Goal: Check status

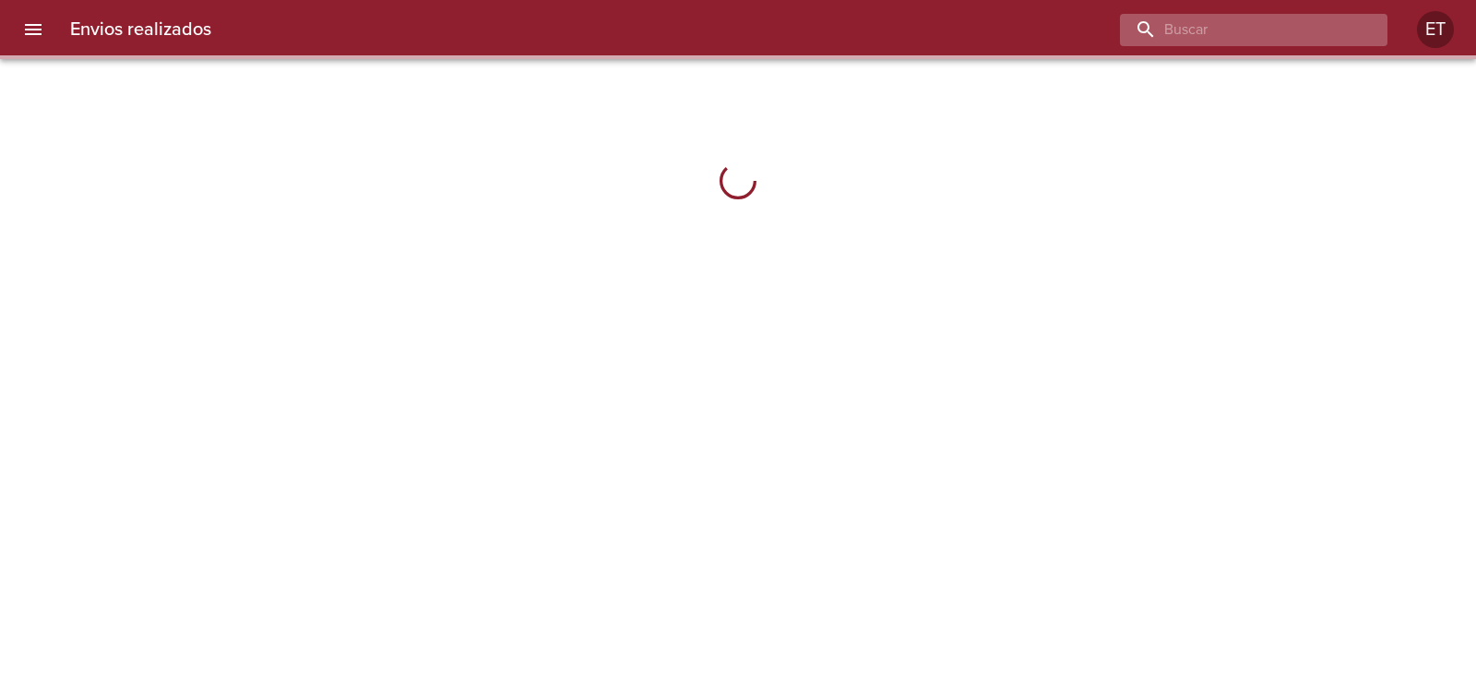
click at [1311, 32] on input "buscar" at bounding box center [1238, 30] width 236 height 32
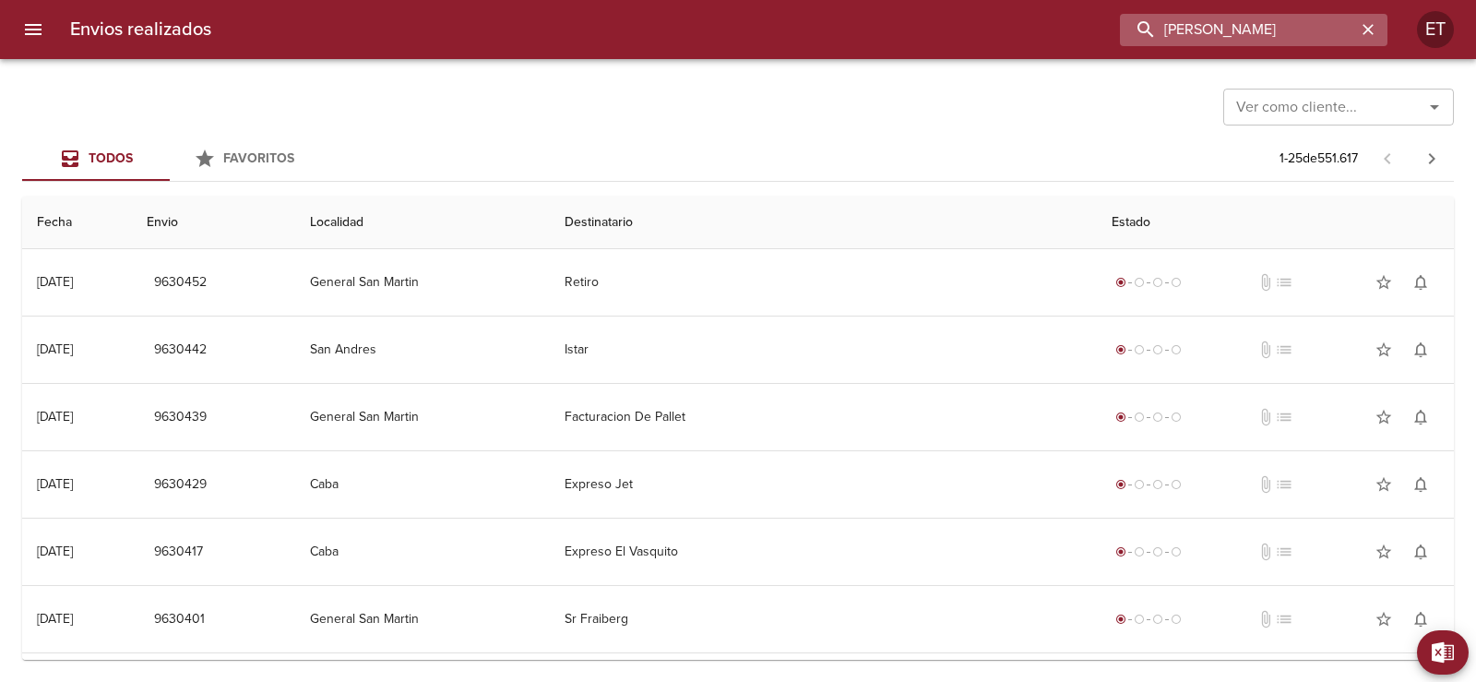
type input "[PERSON_NAME]"
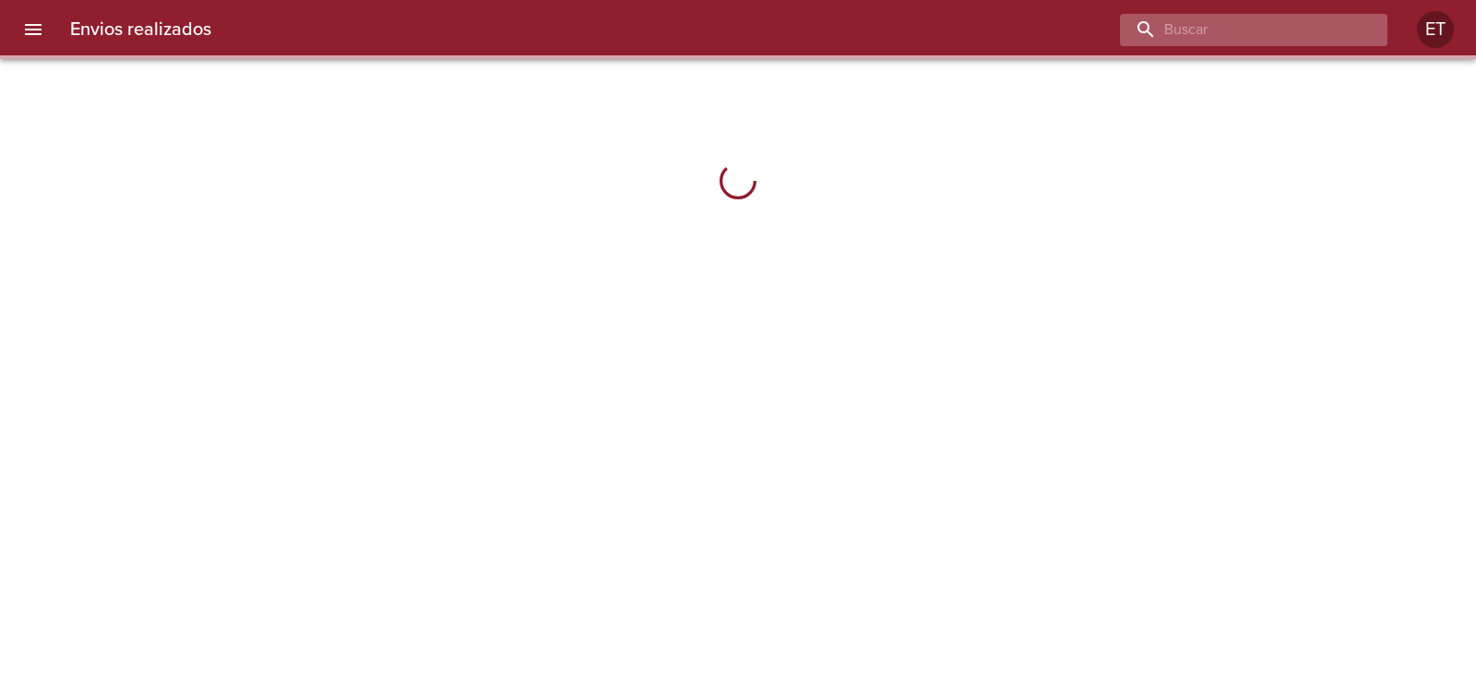
click at [1280, 26] on input "buscar" at bounding box center [1238, 30] width 236 height 32
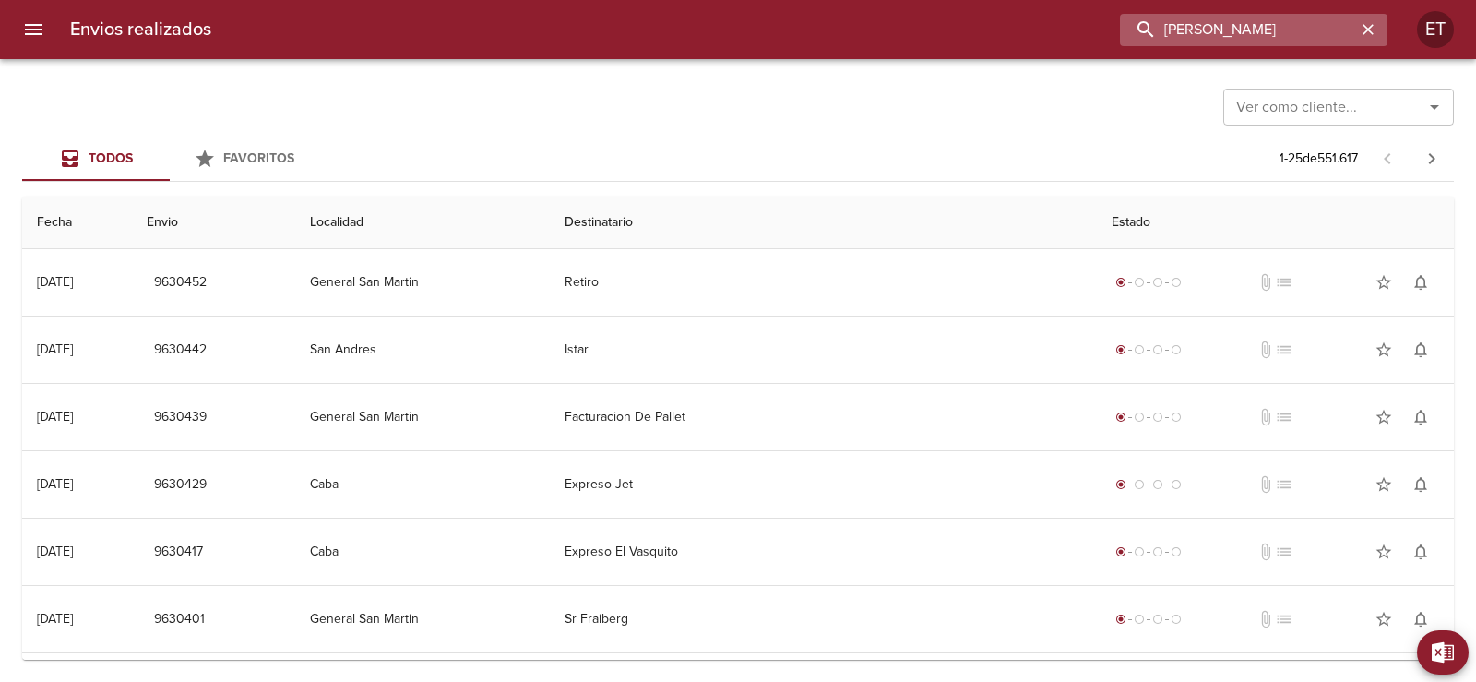
type input "federico"
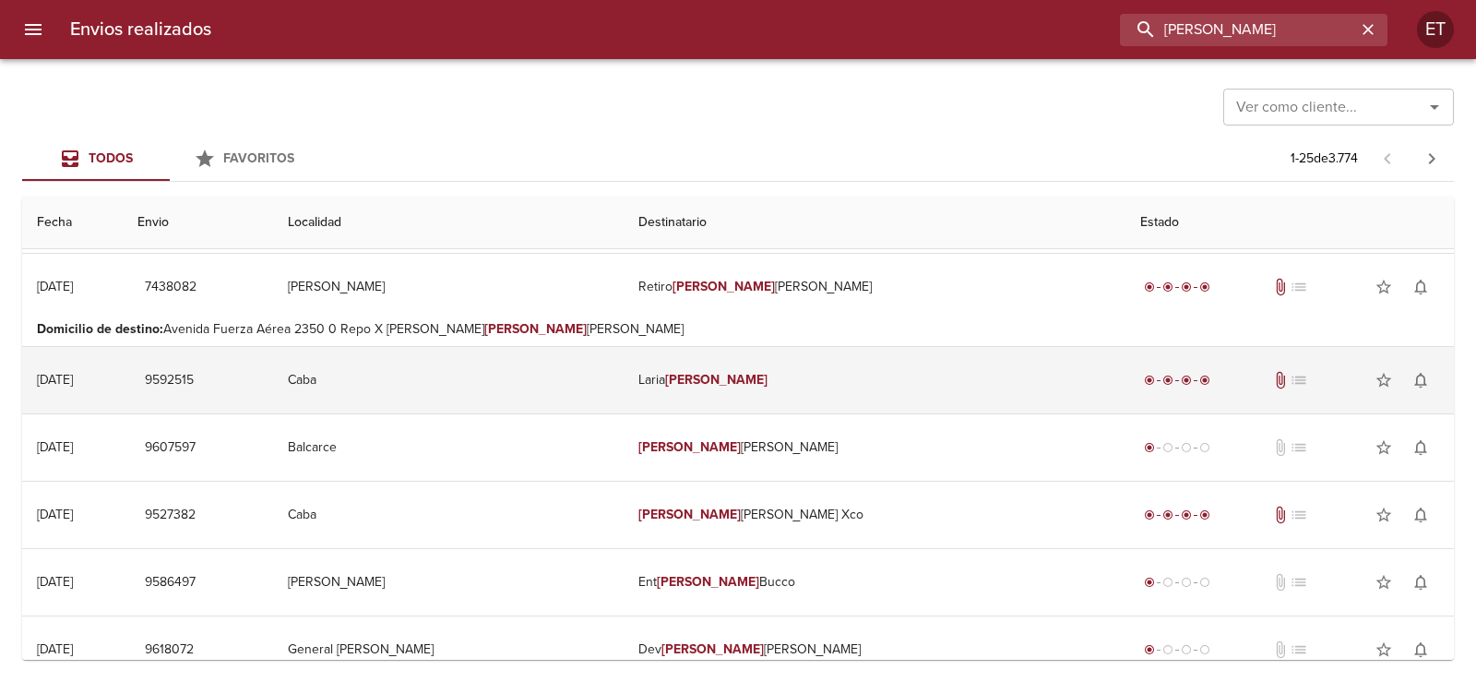
scroll to position [369, 0]
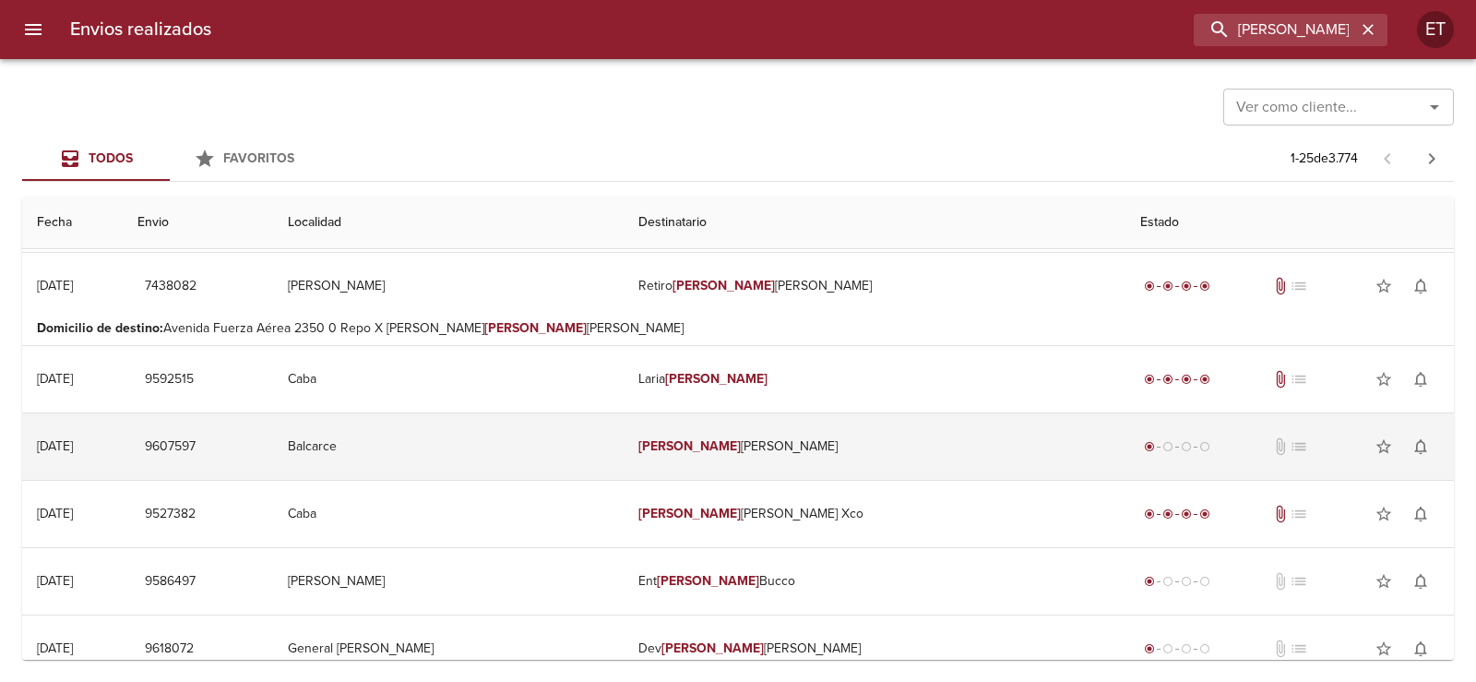
click at [794, 437] on td "Federico Vuotto" at bounding box center [875, 446] width 502 height 66
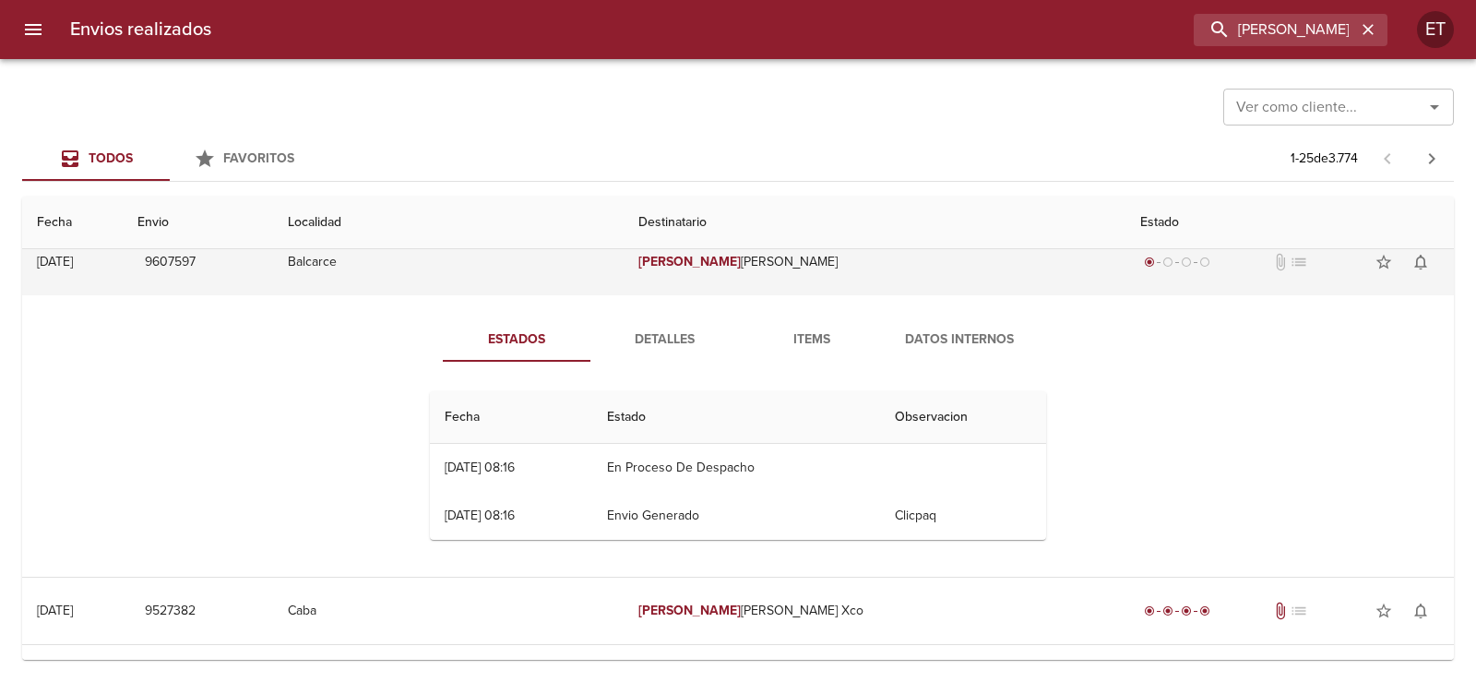
scroll to position [461, 0]
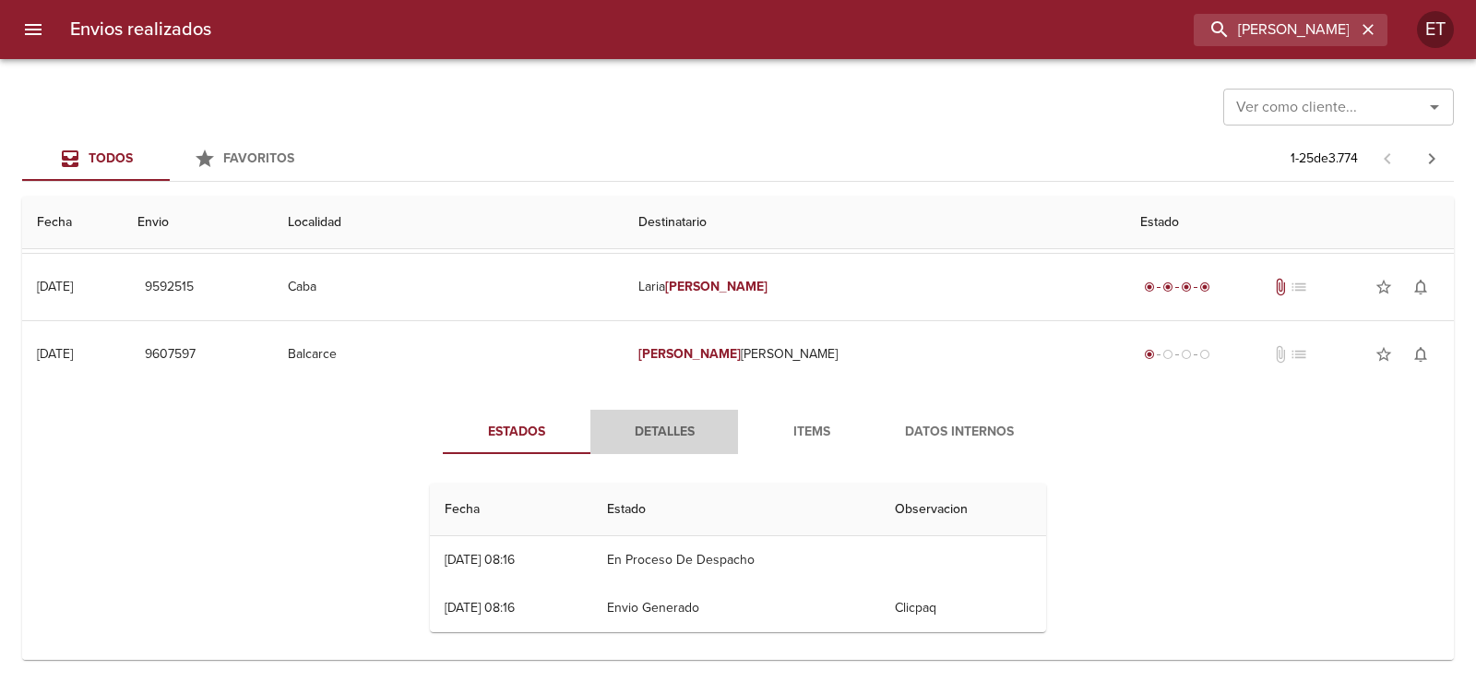
click at [627, 423] on span "Detalles" at bounding box center [663, 432] width 125 height 23
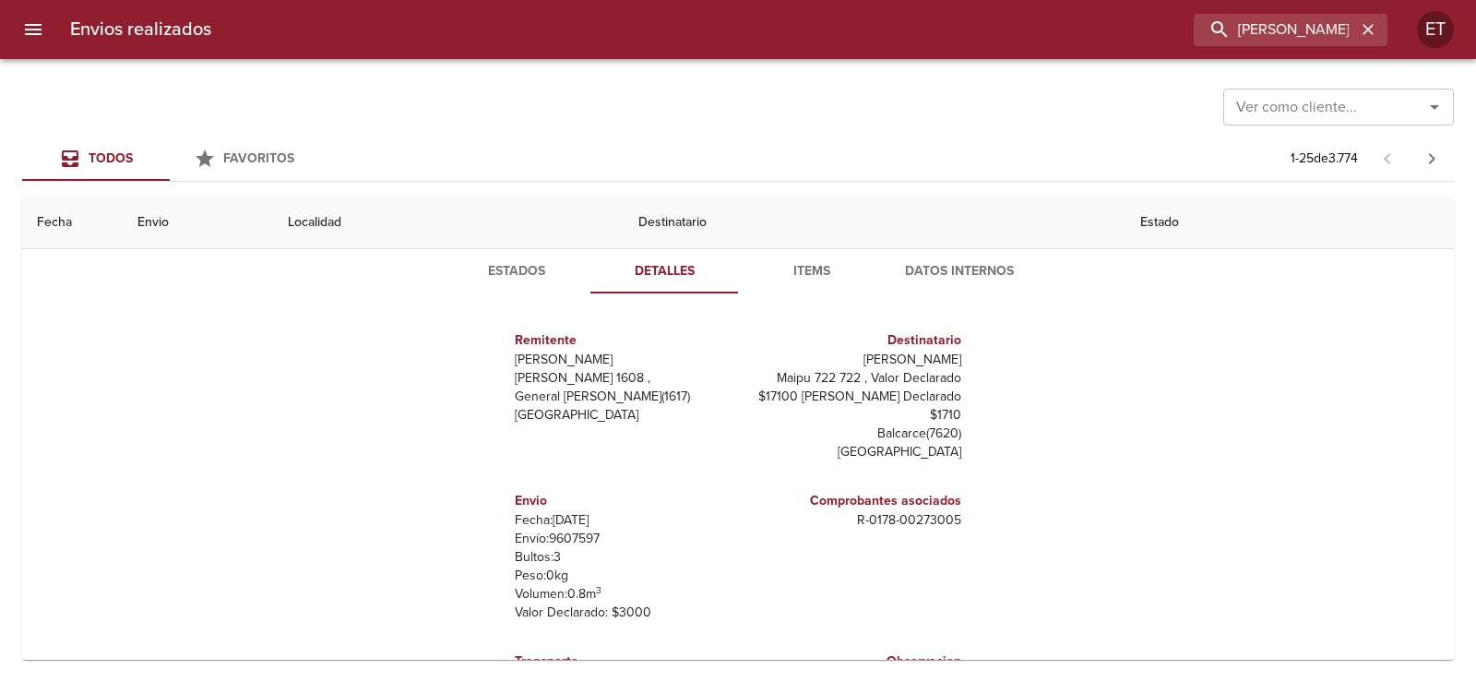
scroll to position [646, 0]
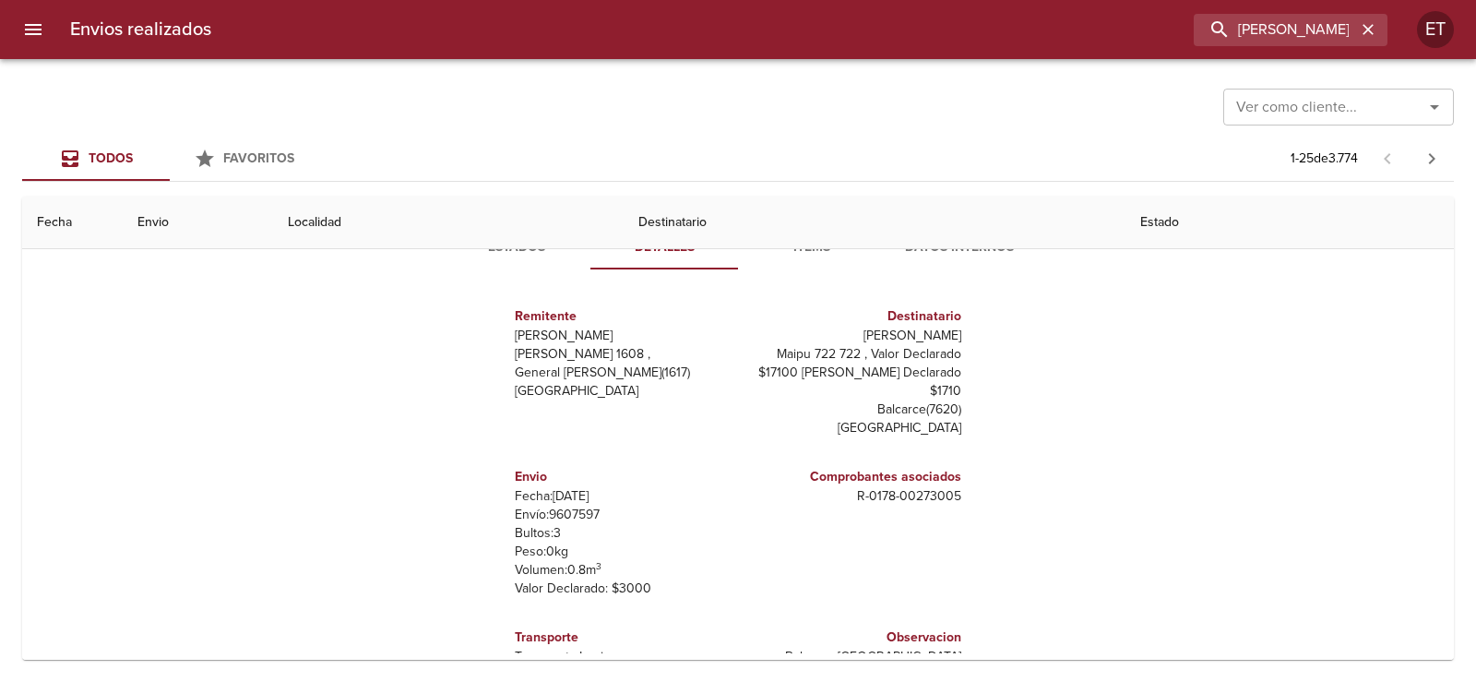
drag, startPoint x: 616, startPoint y: 329, endPoint x: 481, endPoint y: 337, distance: 135.8
click at [481, 337] on div "Remitente Wamaro Tortuguitas Raul Soldi 1608 , General Pacheco ( 1617 ) Buenos …" at bounding box center [737, 468] width 631 height 369
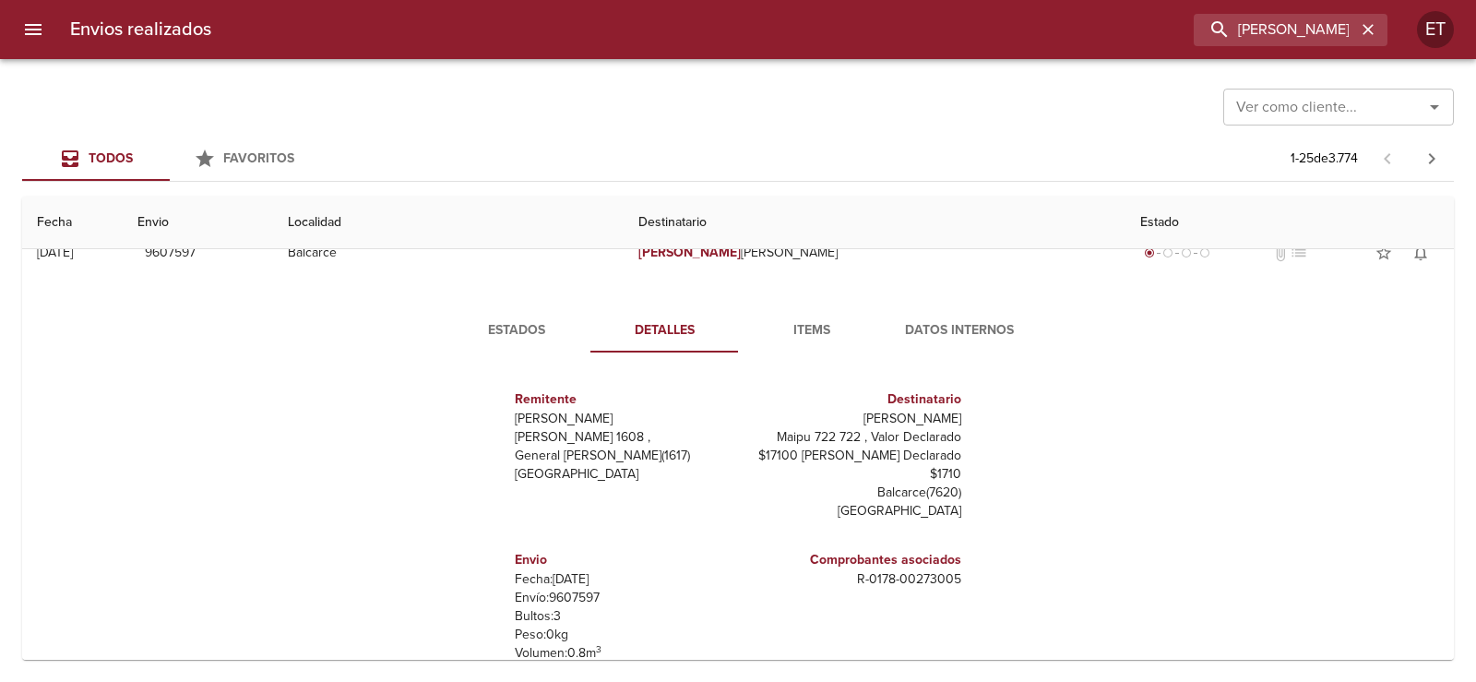
scroll to position [461, 0]
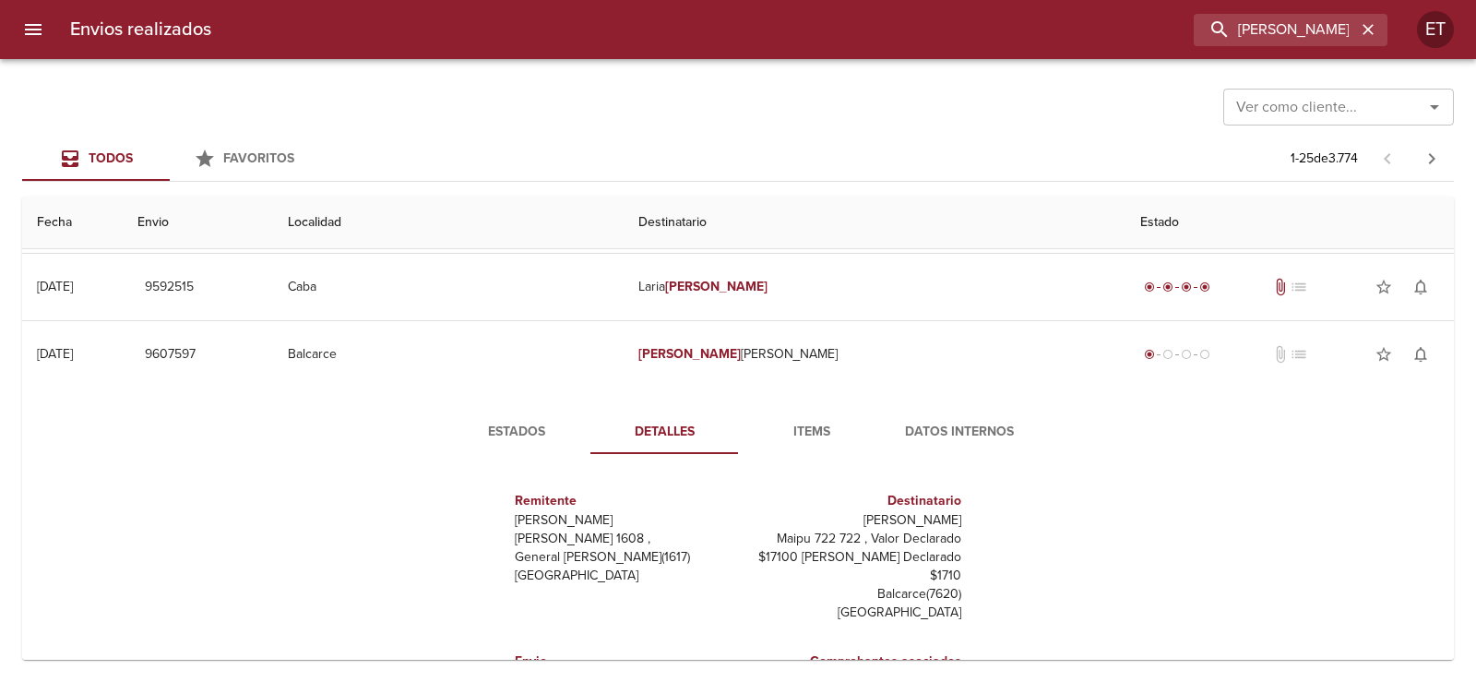
click at [512, 421] on span "Estados" at bounding box center [516, 432] width 125 height 23
